Goal: Task Accomplishment & Management: Manage account settings

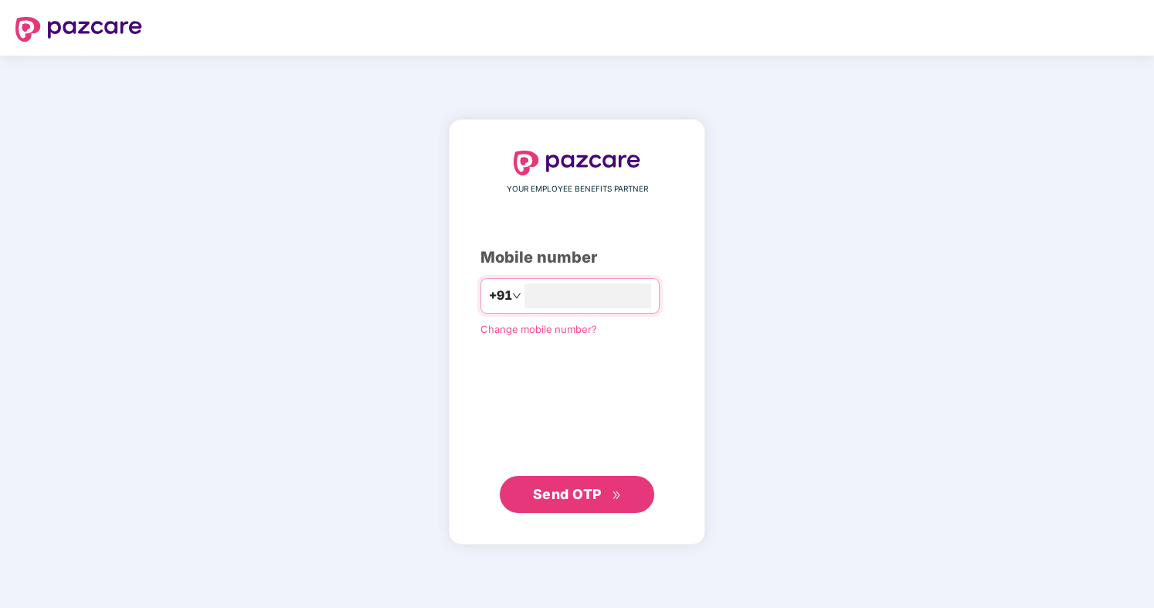
type input "*"
type input "**********"
click at [605, 487] on span "Send OTP" at bounding box center [577, 494] width 89 height 22
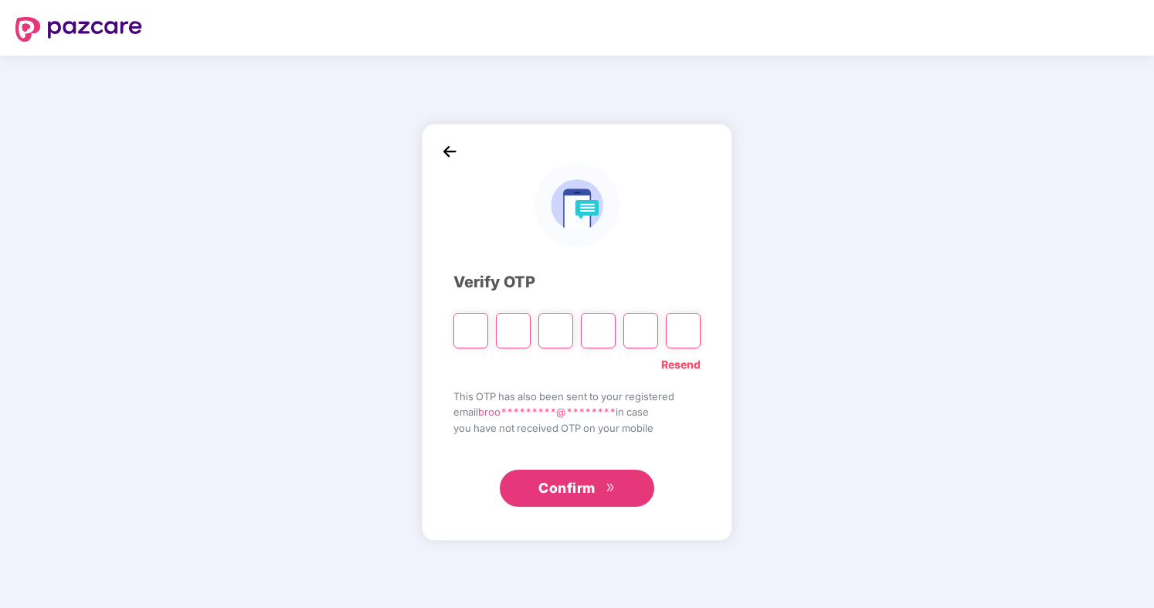
type input "*"
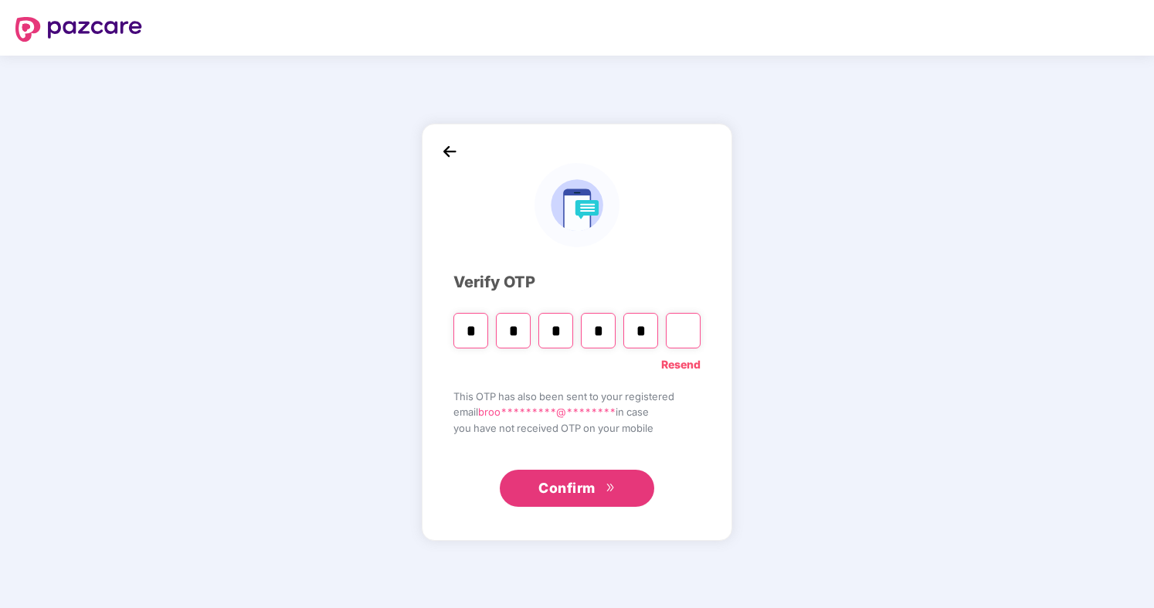
type input "*"
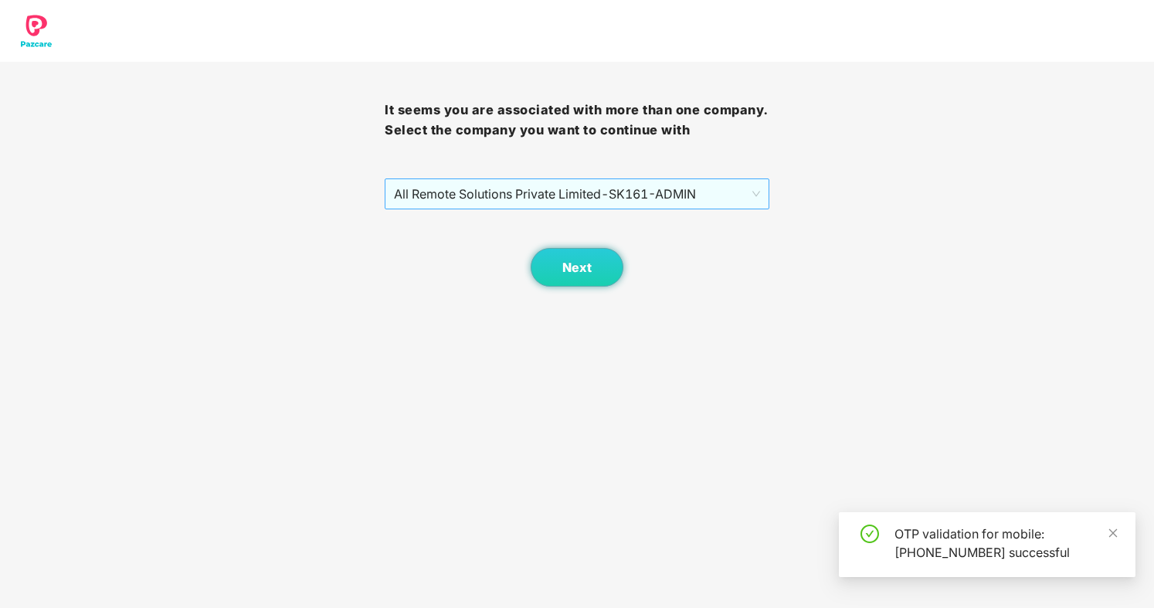
click at [635, 207] on span "All Remote Solutions Private Limited - SK161 - ADMIN" at bounding box center [577, 193] width 366 height 29
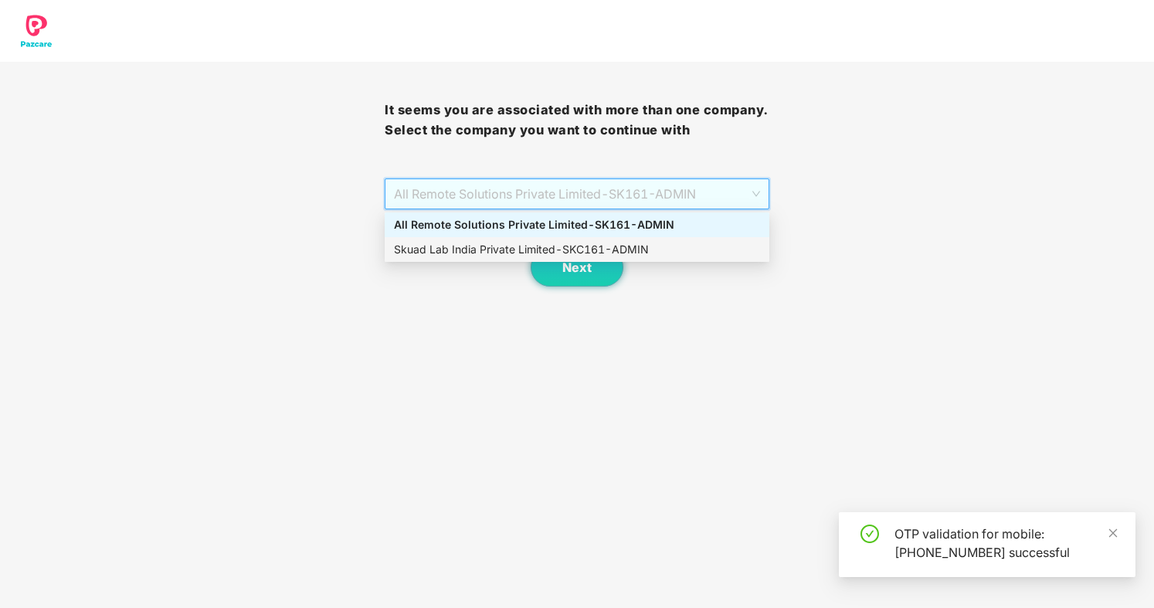
click at [632, 242] on div "Skuad Lab India Private Limited - SKC161 - ADMIN" at bounding box center [577, 249] width 366 height 17
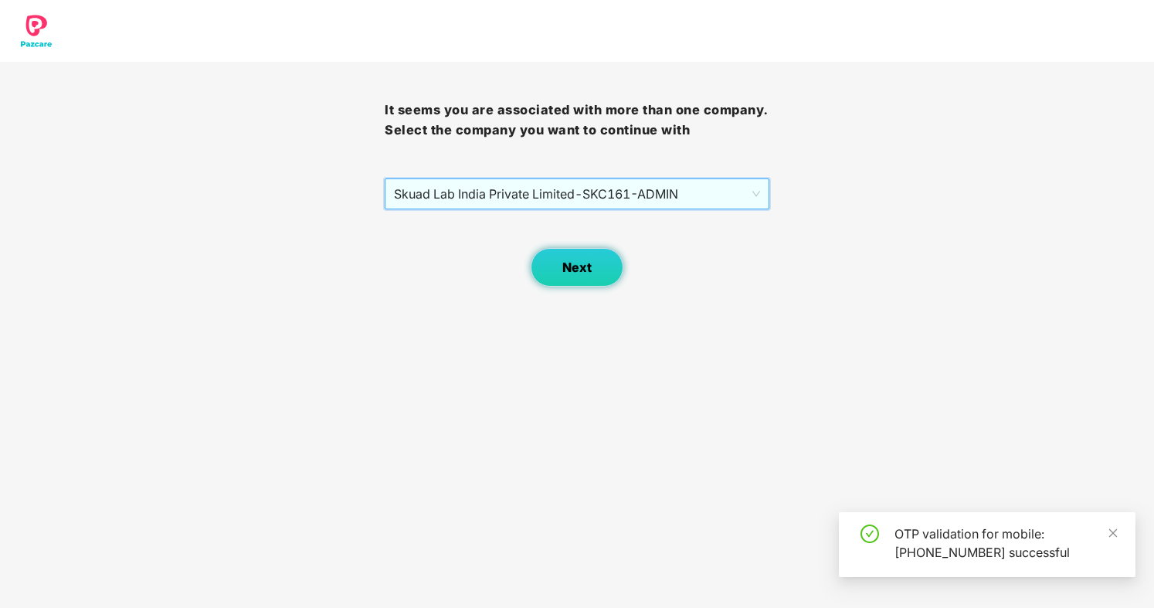
click at [589, 282] on button "Next" at bounding box center [577, 267] width 93 height 39
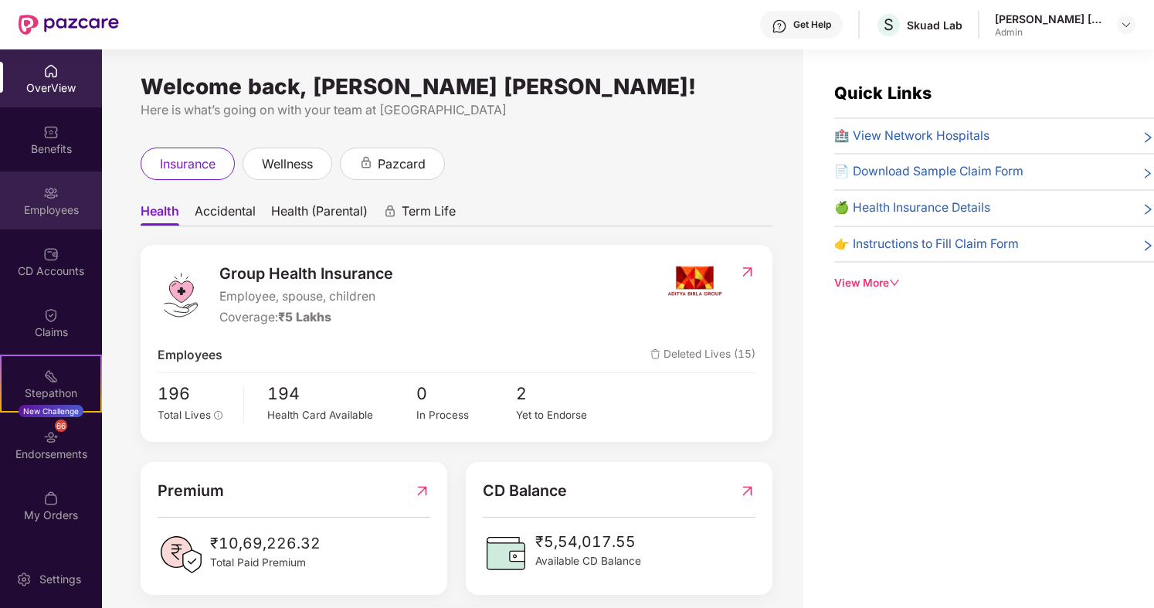
click at [26, 210] on div "Employees" at bounding box center [51, 209] width 102 height 15
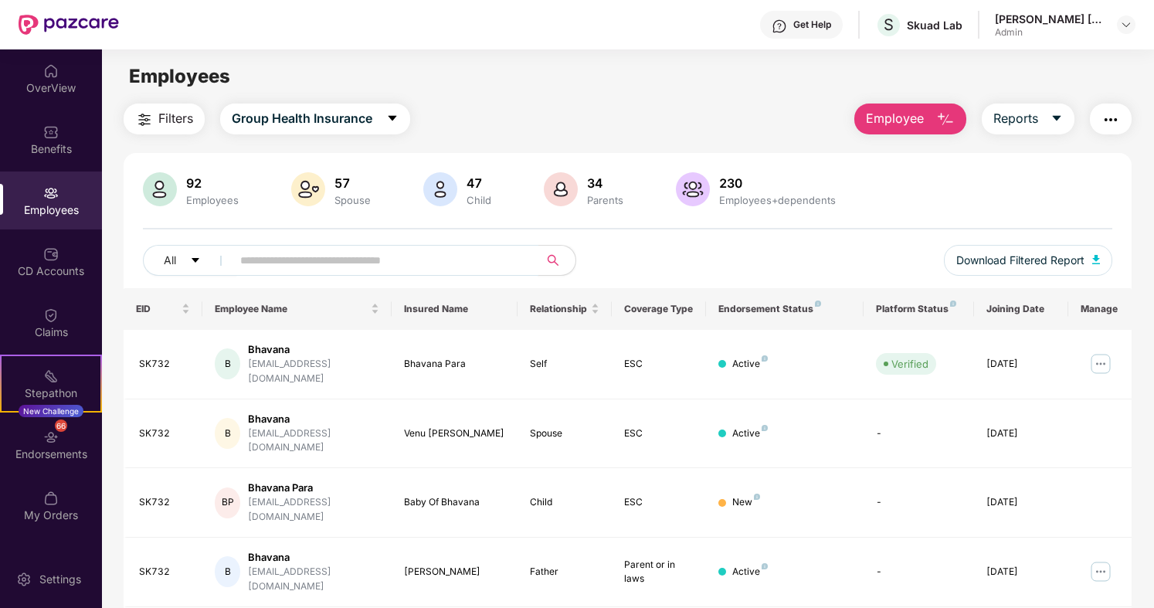
click at [406, 267] on input "text" at bounding box center [378, 260] width 277 height 23
click at [1027, 118] on span "Reports" at bounding box center [1015, 118] width 45 height 19
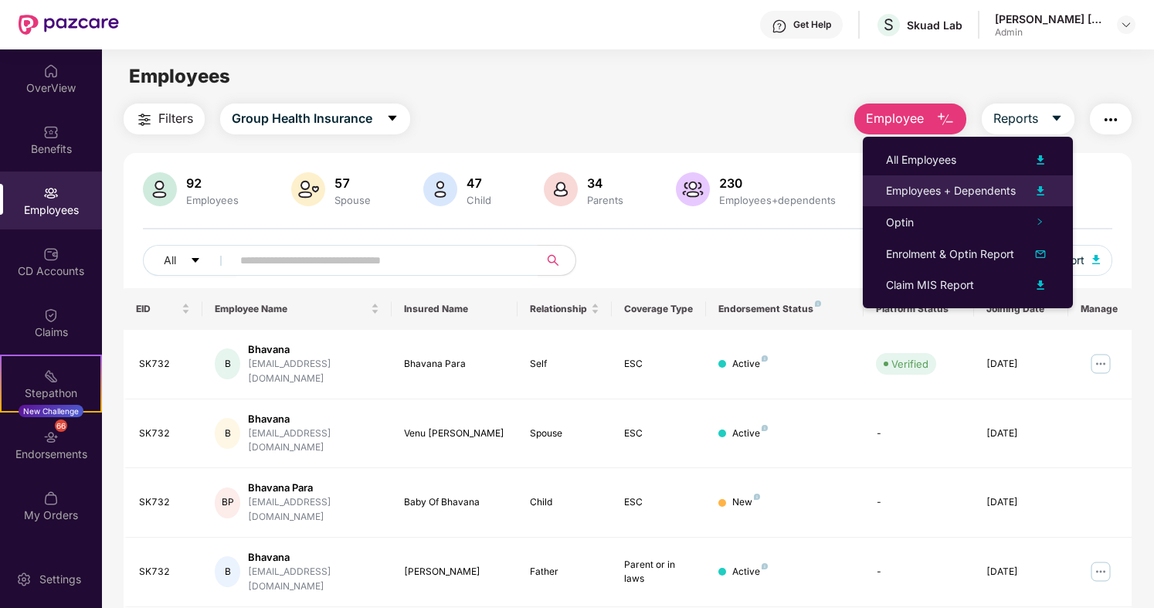
click at [1033, 188] on img at bounding box center [1040, 191] width 19 height 19
